Goal: Information Seeking & Learning: Learn about a topic

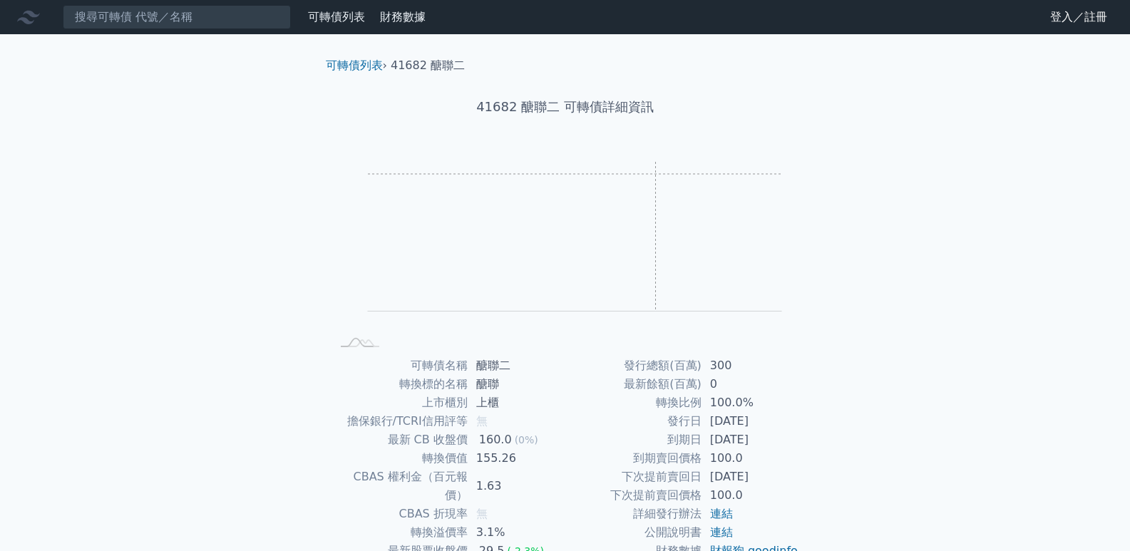
scroll to position [109, 0]
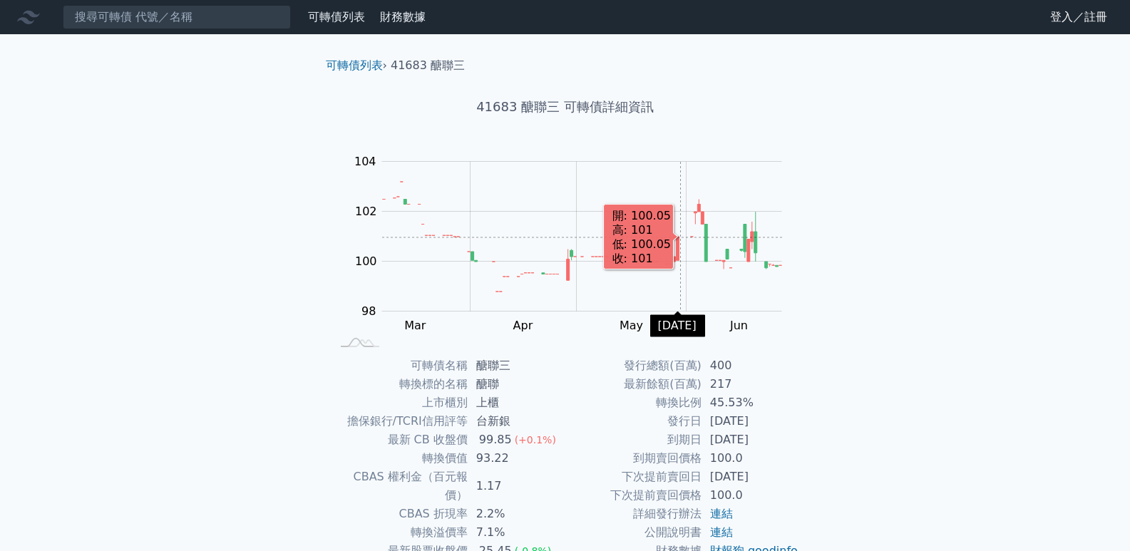
scroll to position [71, 0]
